Goal: Information Seeking & Learning: Learn about a topic

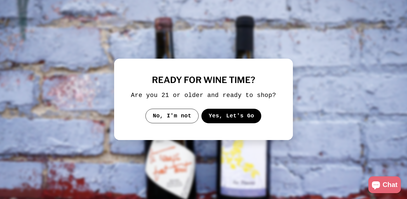
click at [228, 123] on button "Yes, Let's Go" at bounding box center [231, 116] width 60 height 15
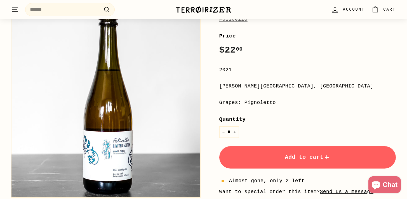
scroll to position [80, 0]
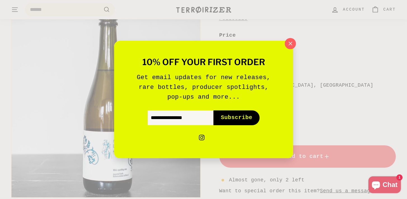
click at [260, 102] on div "10% off your first order Get email updates for new releases, rare bottles, prod…" at bounding box center [203, 100] width 145 height 84
click at [289, 43] on icon "button" at bounding box center [290, 43] width 8 height 8
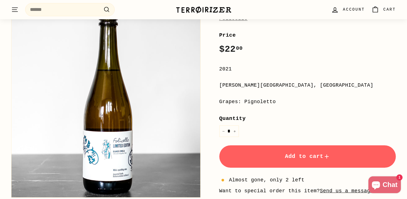
click at [258, 100] on div "Grapes: Pignoletto" at bounding box center [307, 102] width 177 height 8
copy div "Pignoletto"
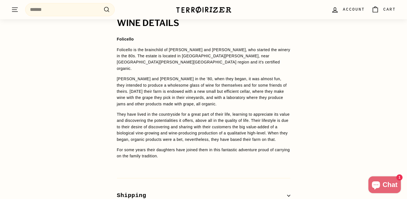
scroll to position [409, 0]
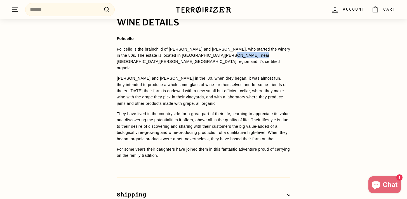
drag, startPoint x: 222, startPoint y: 55, endPoint x: 251, endPoint y: 58, distance: 29.5
click at [251, 58] on p "Folicello is the brainchild of [PERSON_NAME] and [PERSON_NAME], who started the…" at bounding box center [203, 58] width 173 height 25
copy span "Emilia-Romagna"
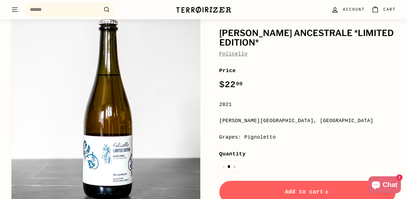
scroll to position [42, 0]
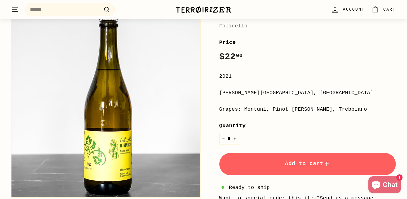
scroll to position [61, 0]
